Goal: Task Accomplishment & Management: Use online tool/utility

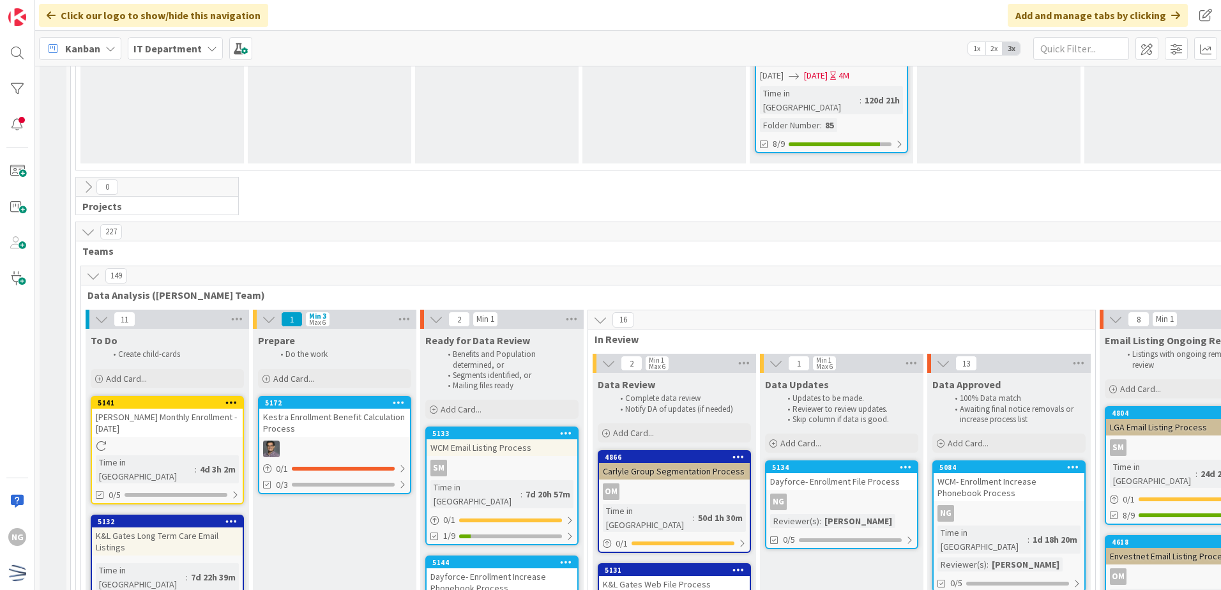
scroll to position [2235, 0]
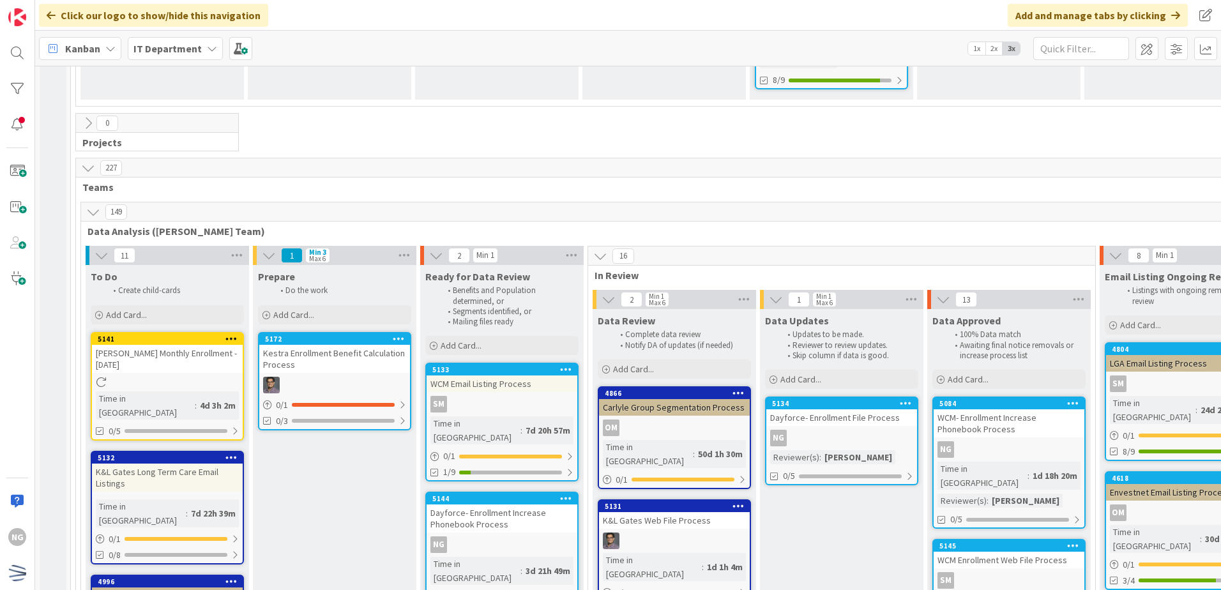
drag, startPoint x: 843, startPoint y: 266, endPoint x: 811, endPoint y: 370, distance: 108.9
drag, startPoint x: 818, startPoint y: 267, endPoint x: 818, endPoint y: 260, distance: 7.1
click at [813, 396] on link "5134 Dayforce- Enrollment File Process NG Reviewer(s) : [PERSON_NAME] 0/5" at bounding box center [841, 440] width 153 height 89
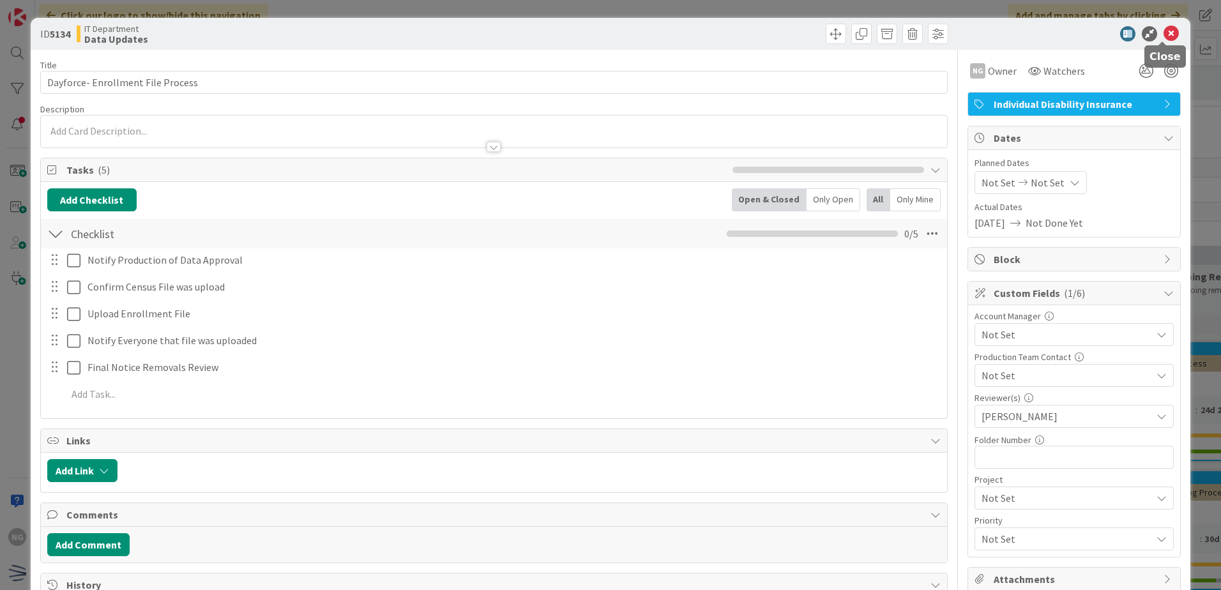
click at [1163, 34] on icon at bounding box center [1170, 33] width 15 height 15
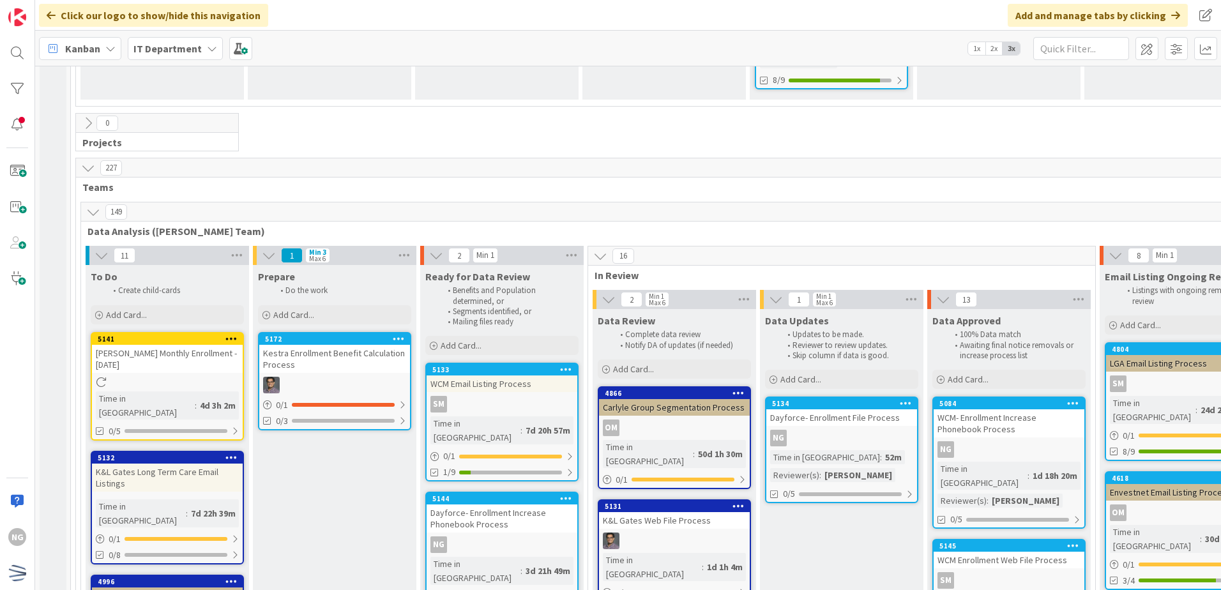
click at [910, 398] on icon at bounding box center [906, 402] width 12 height 9
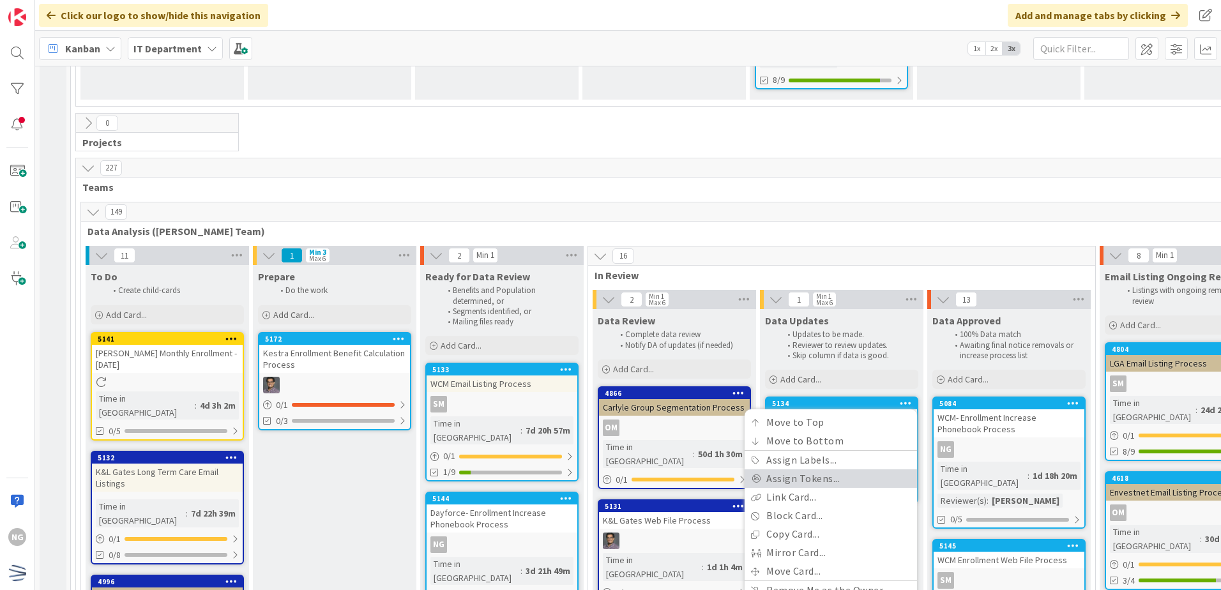
click at [822, 469] on link "Assign Tokens..." at bounding box center [830, 478] width 172 height 19
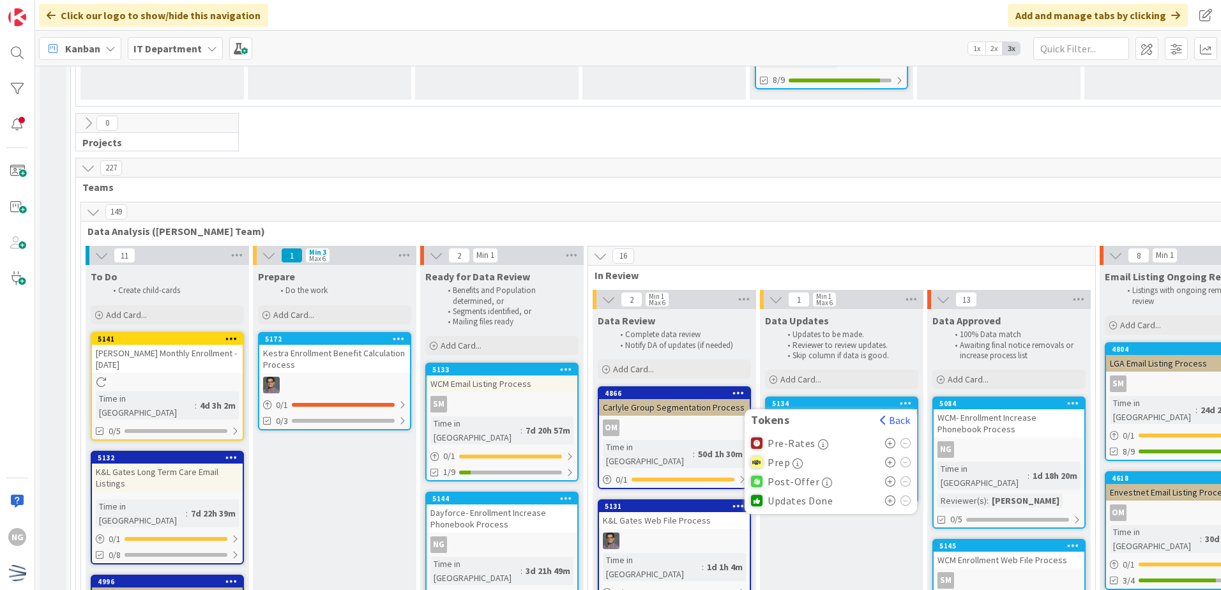
click at [768, 495] on span "Updates Done" at bounding box center [799, 500] width 65 height 11
click at [888, 495] on icon at bounding box center [890, 500] width 11 height 10
